Goal: Navigation & Orientation: Understand site structure

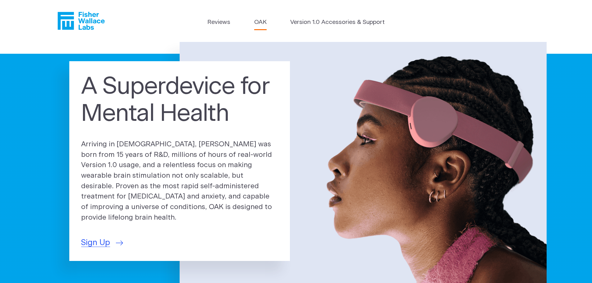
click at [262, 25] on link "OAK" at bounding box center [260, 22] width 12 height 9
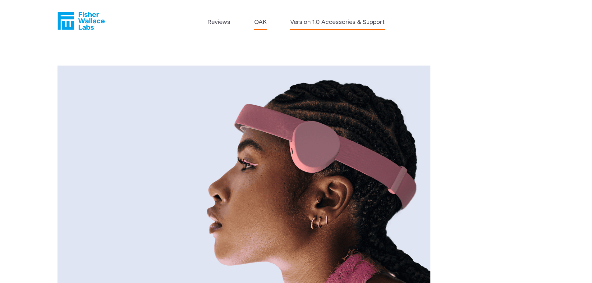
click at [309, 25] on link "Version 1.0 Accessories & Support" at bounding box center [337, 22] width 95 height 9
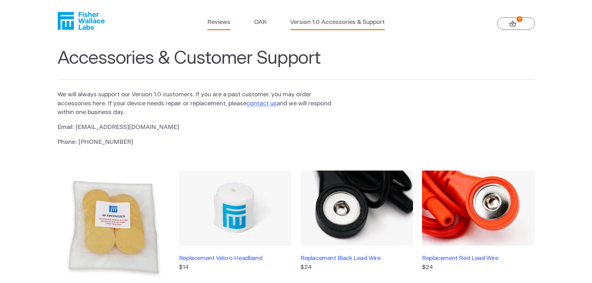
click at [227, 25] on link "Reviews" at bounding box center [218, 22] width 23 height 9
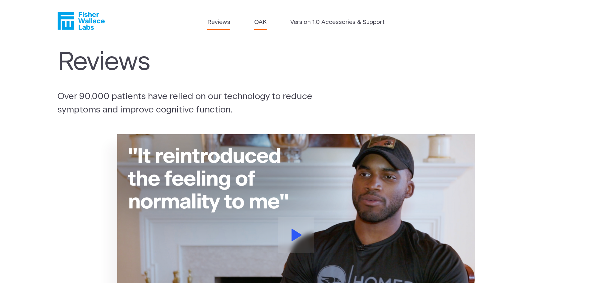
click at [265, 22] on link "OAK" at bounding box center [260, 22] width 12 height 9
